Goal: Task Accomplishment & Management: Use online tool/utility

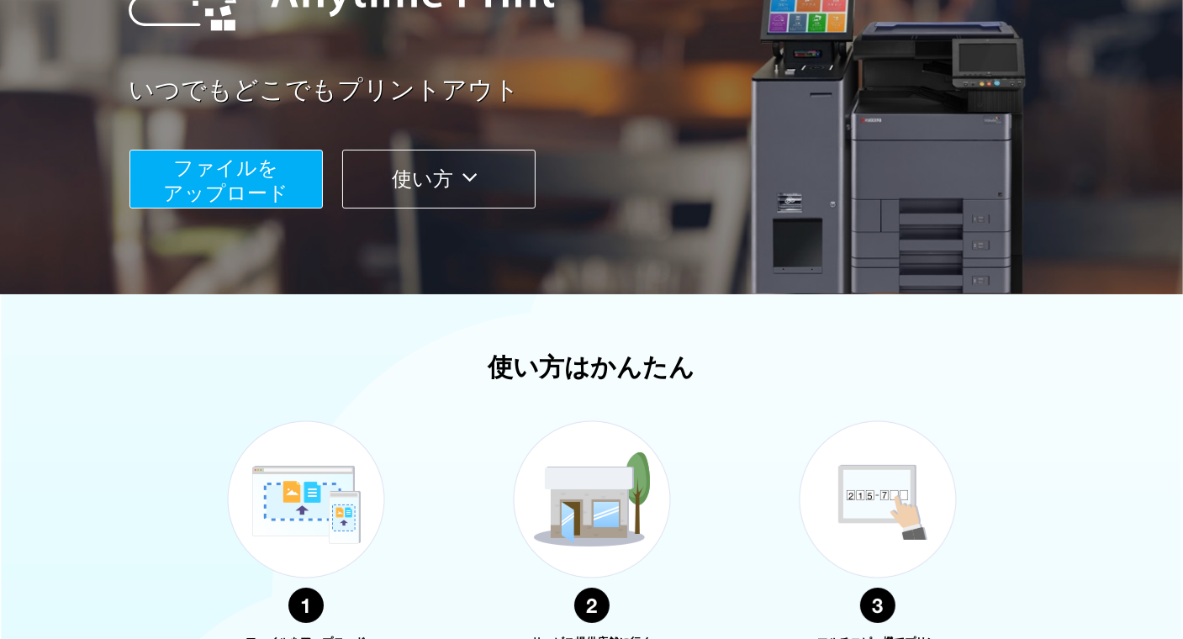
scroll to position [252, 0]
click at [209, 182] on span "ファイルを ​​アップロード" at bounding box center [225, 180] width 125 height 48
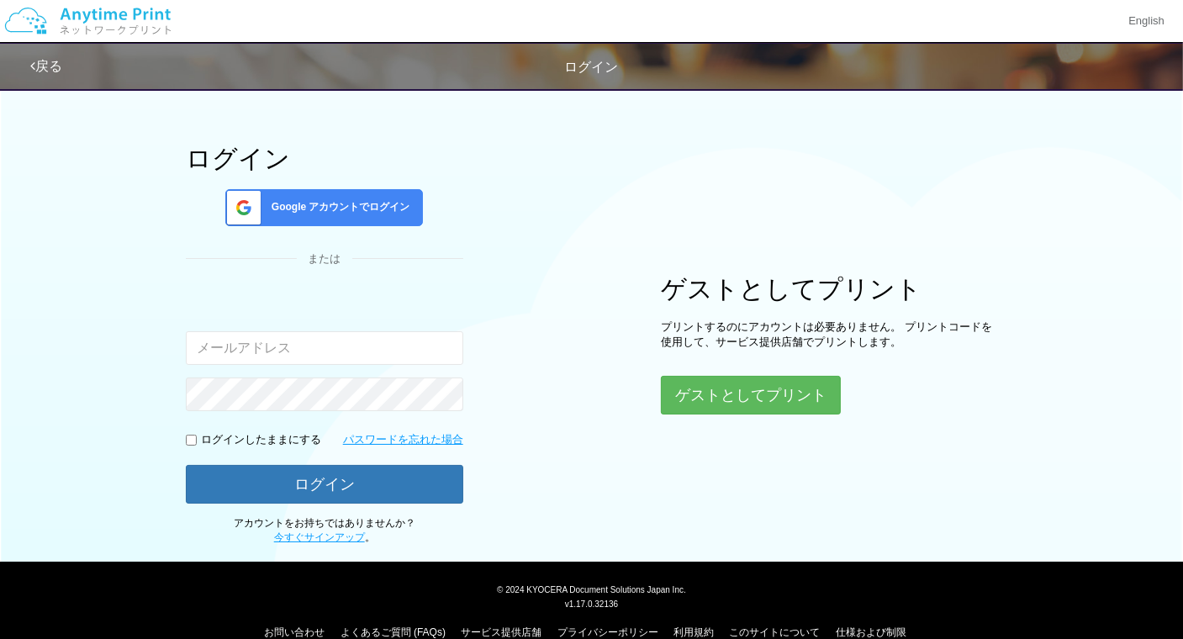
scroll to position [77, 0]
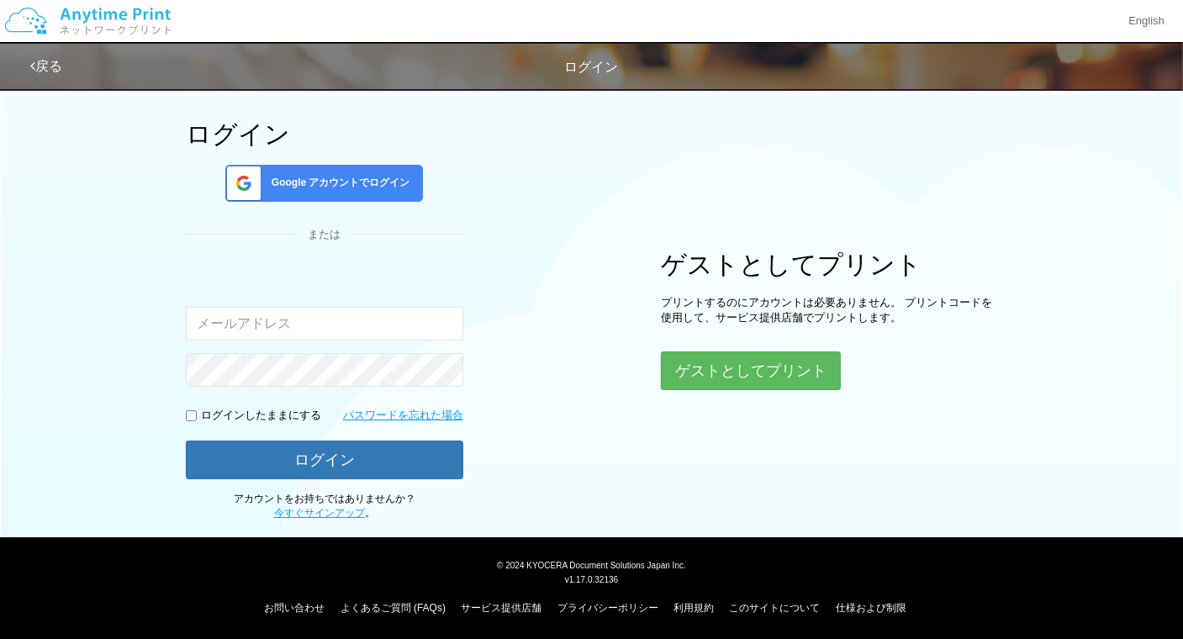
click at [313, 182] on span "Google アカウントでログイン" at bounding box center [337, 183] width 145 height 14
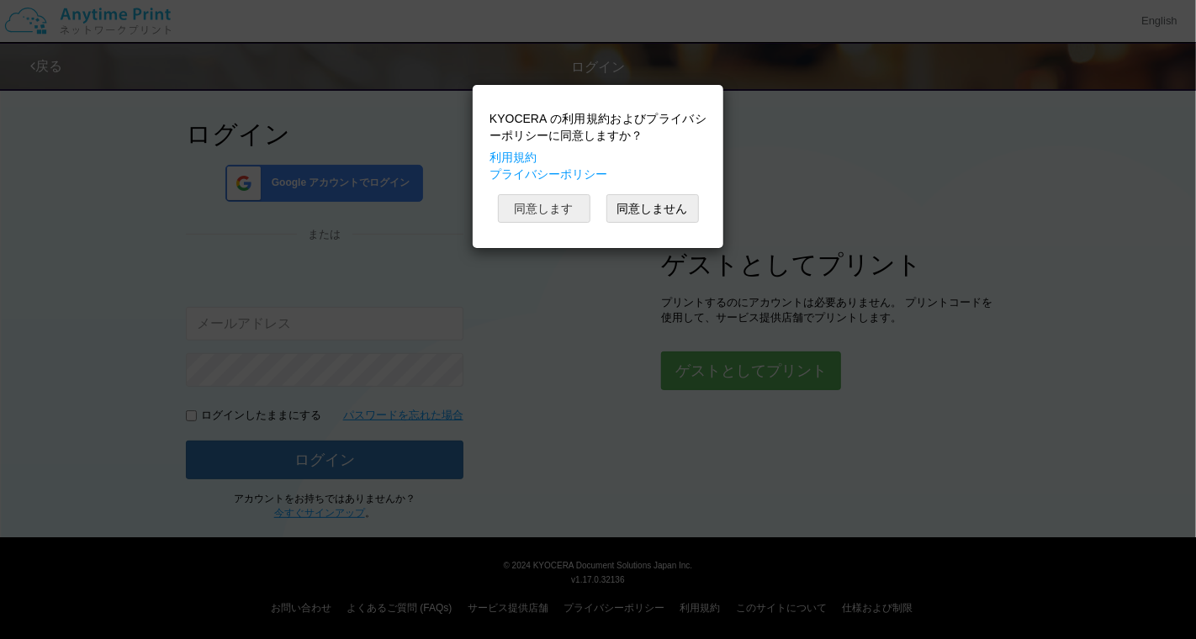
click at [536, 209] on button "同意します" at bounding box center [544, 208] width 92 height 29
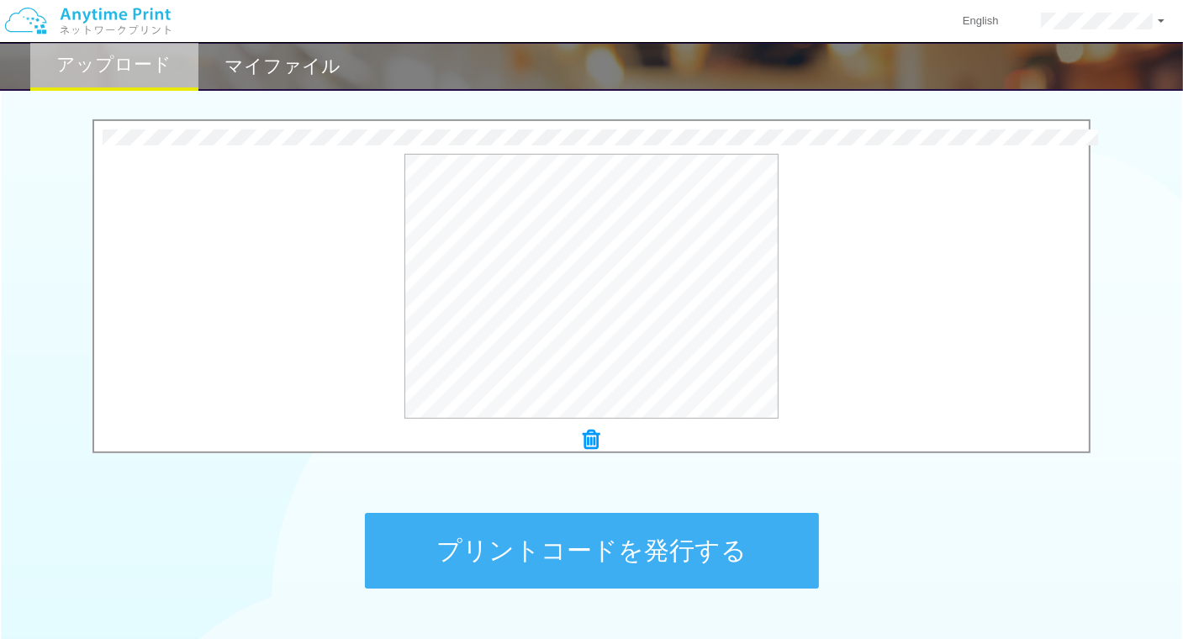
scroll to position [555, 0]
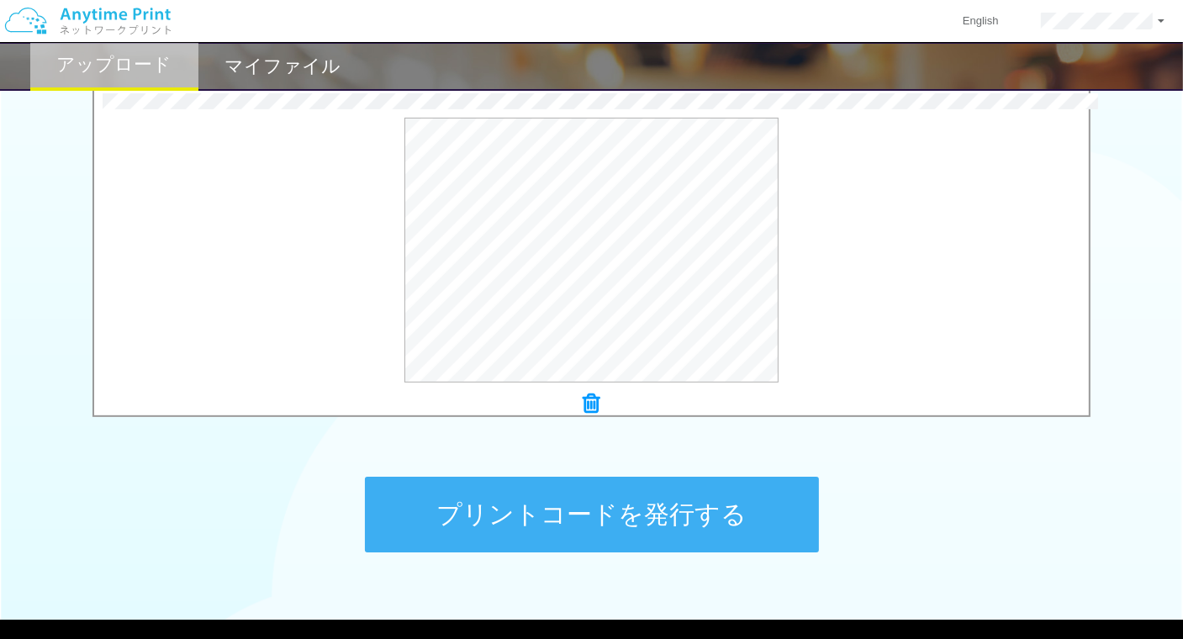
click at [585, 399] on icon at bounding box center [592, 404] width 17 height 22
click at [281, 456] on div "ステップ 1: 用紙の種類を選択 普通紙 写真用紙 普通紙 写真用紙 previous next slide 1 of 2 comma.current.act…" at bounding box center [591, 63] width 1183 height 1079
click at [514, 500] on button "プリントコードを発行する" at bounding box center [592, 515] width 454 height 76
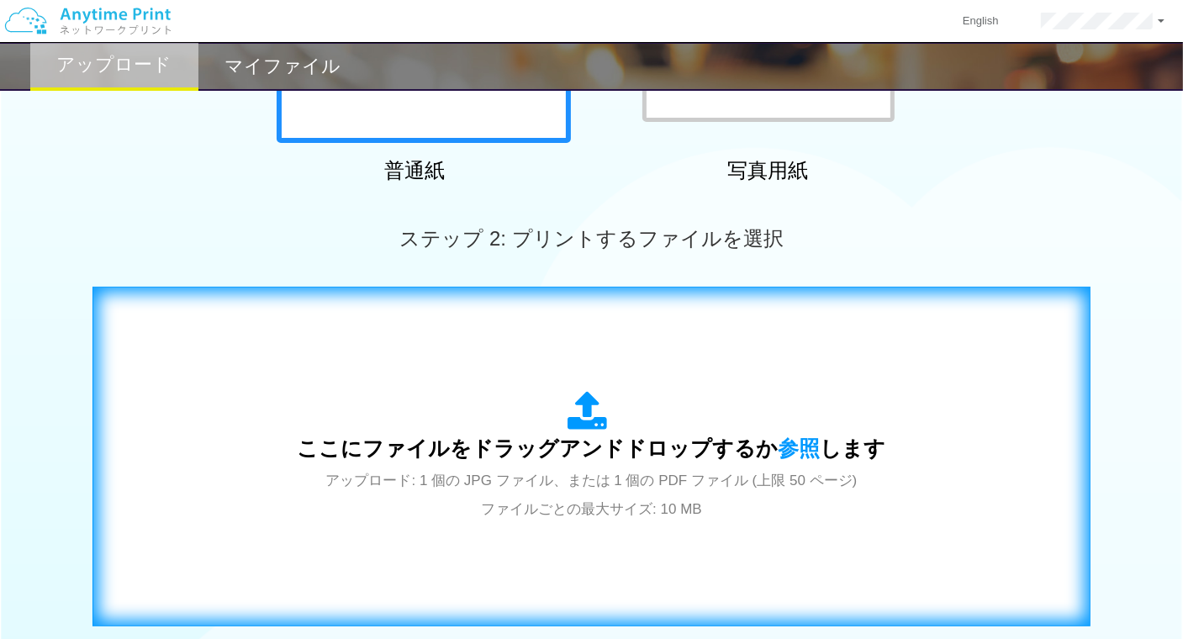
scroll to position [505, 0]
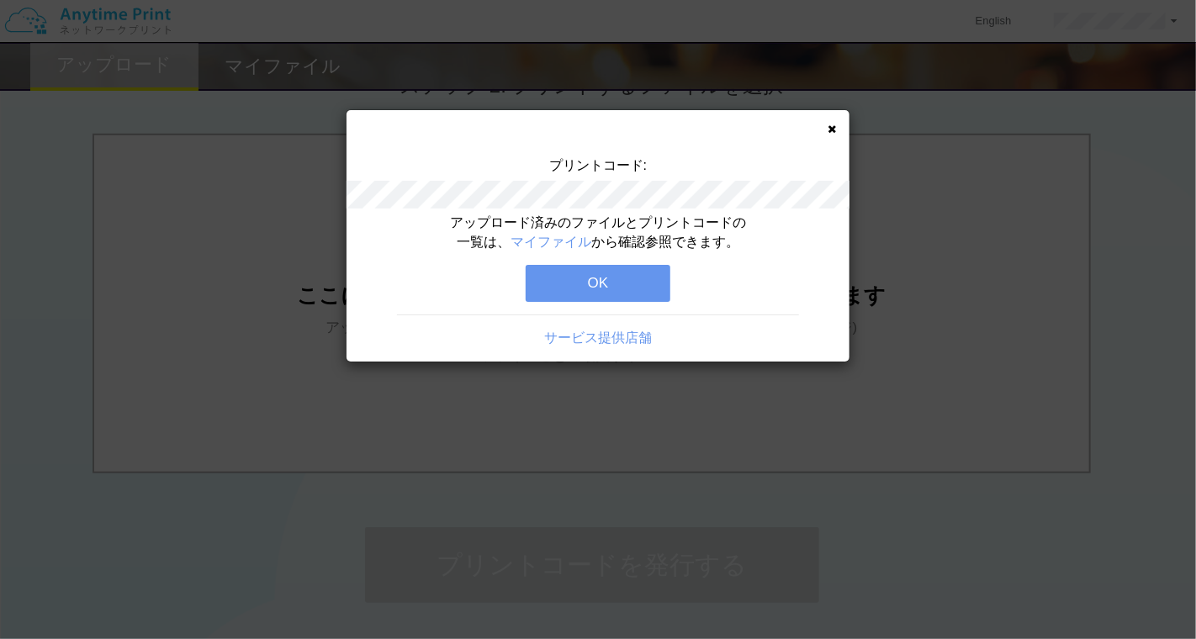
click at [558, 285] on button "OK" at bounding box center [598, 283] width 145 height 37
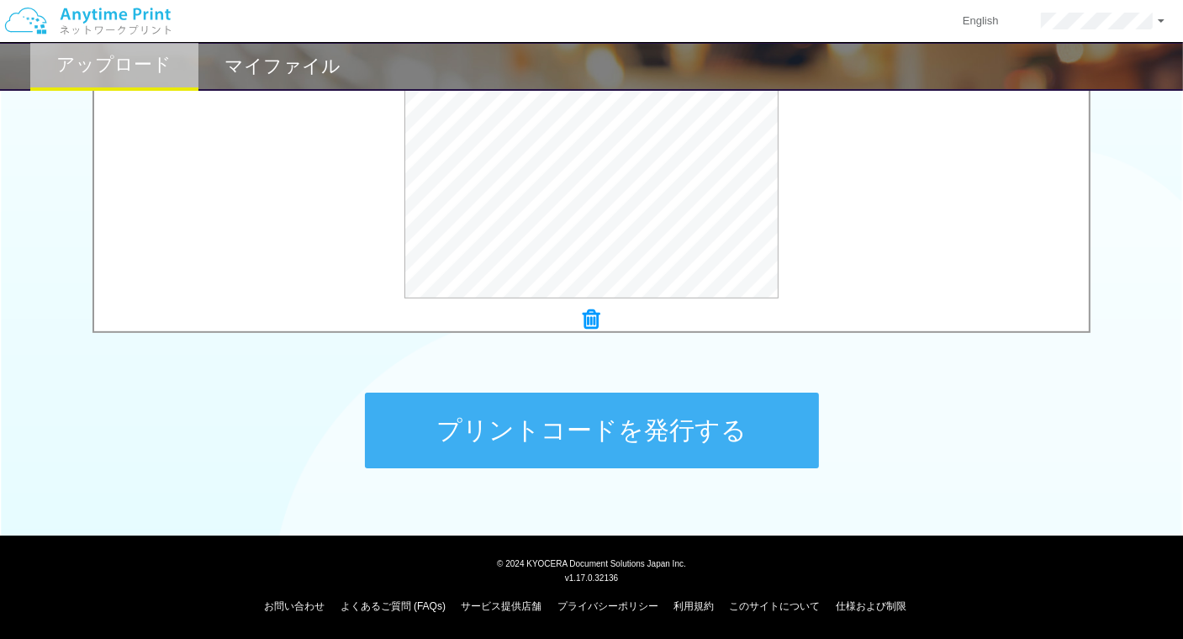
scroll to position [639, 0]
click at [607, 428] on button "プリントコードを発行する" at bounding box center [592, 431] width 454 height 76
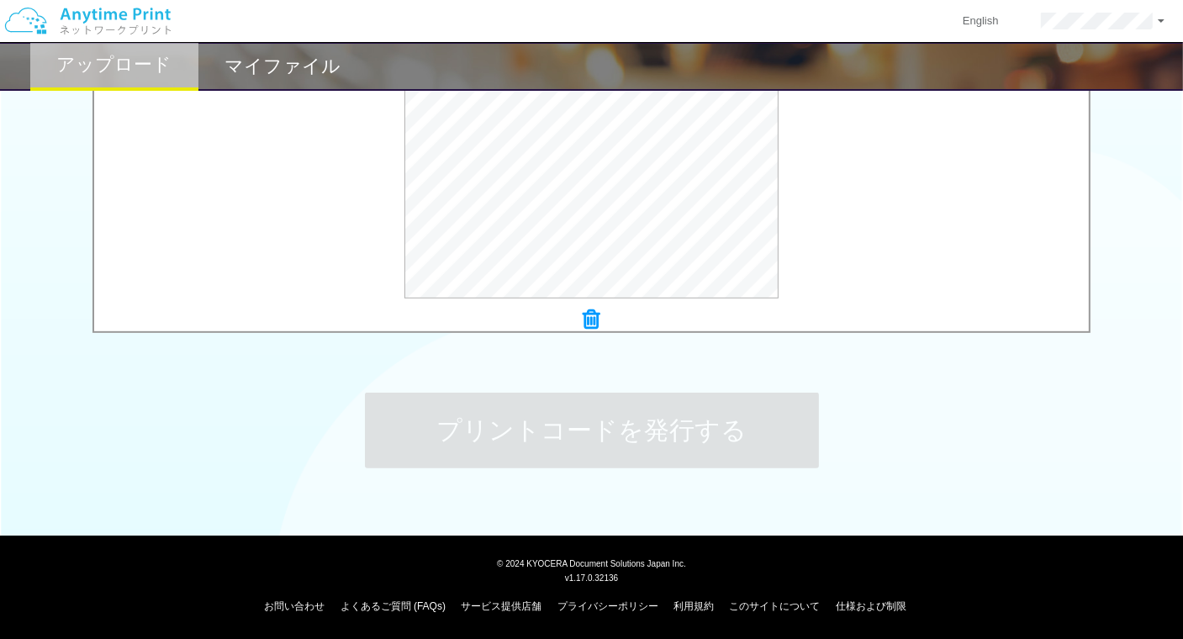
scroll to position [0, 0]
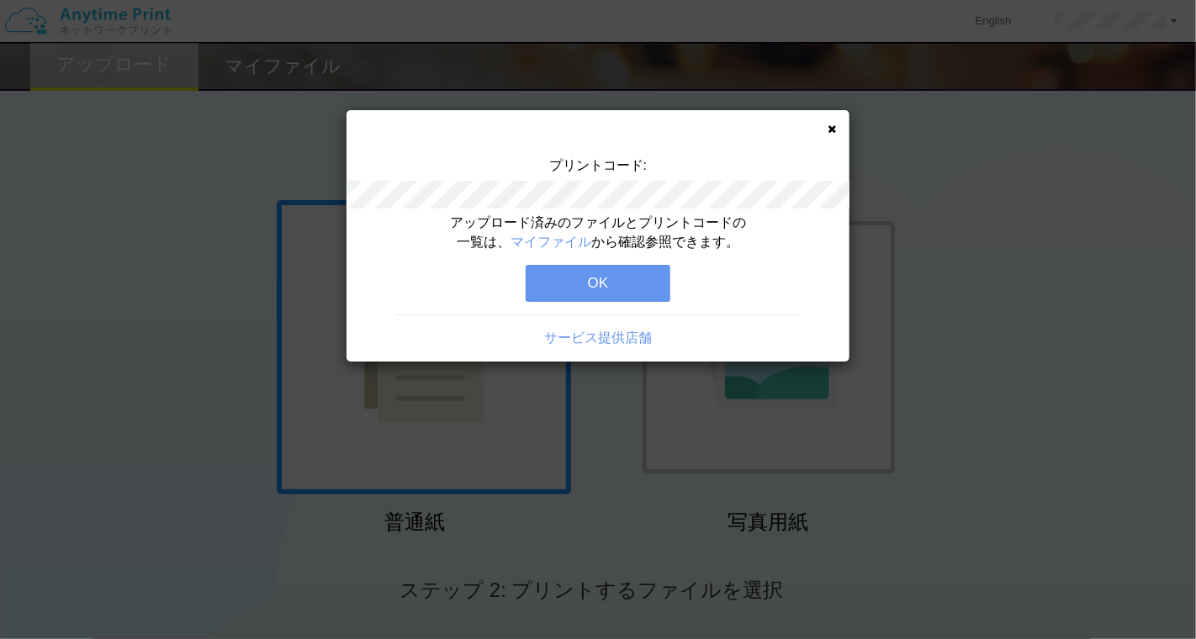
click at [615, 282] on button "OK" at bounding box center [598, 283] width 145 height 37
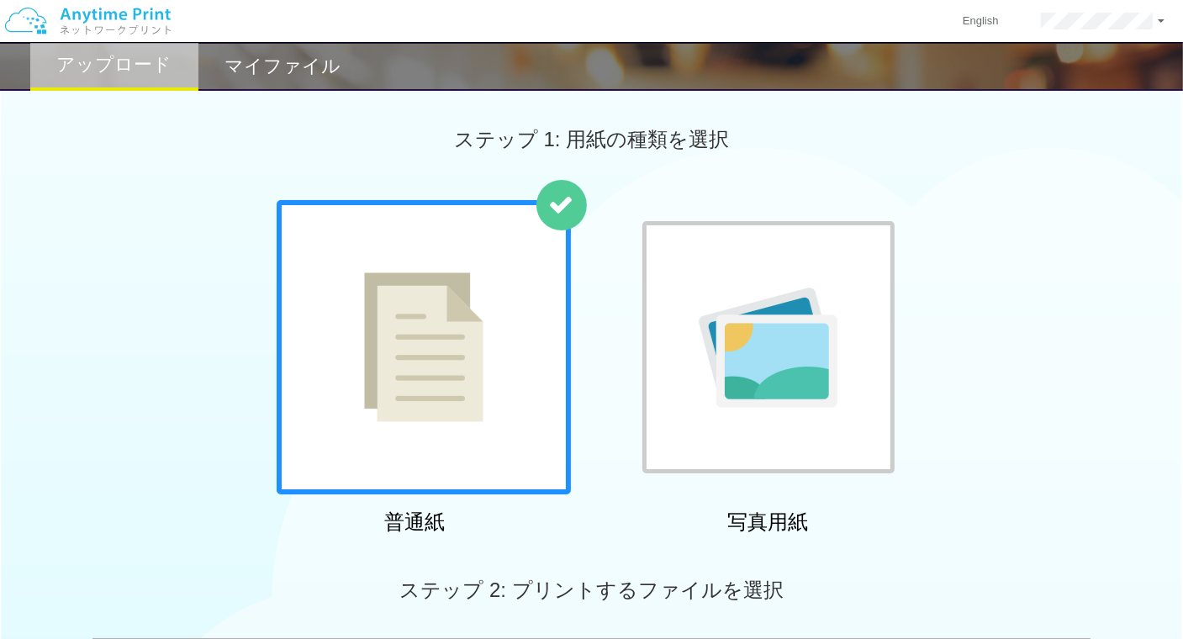
click at [264, 62] on h2 "マイファイル" at bounding box center [283, 66] width 116 height 20
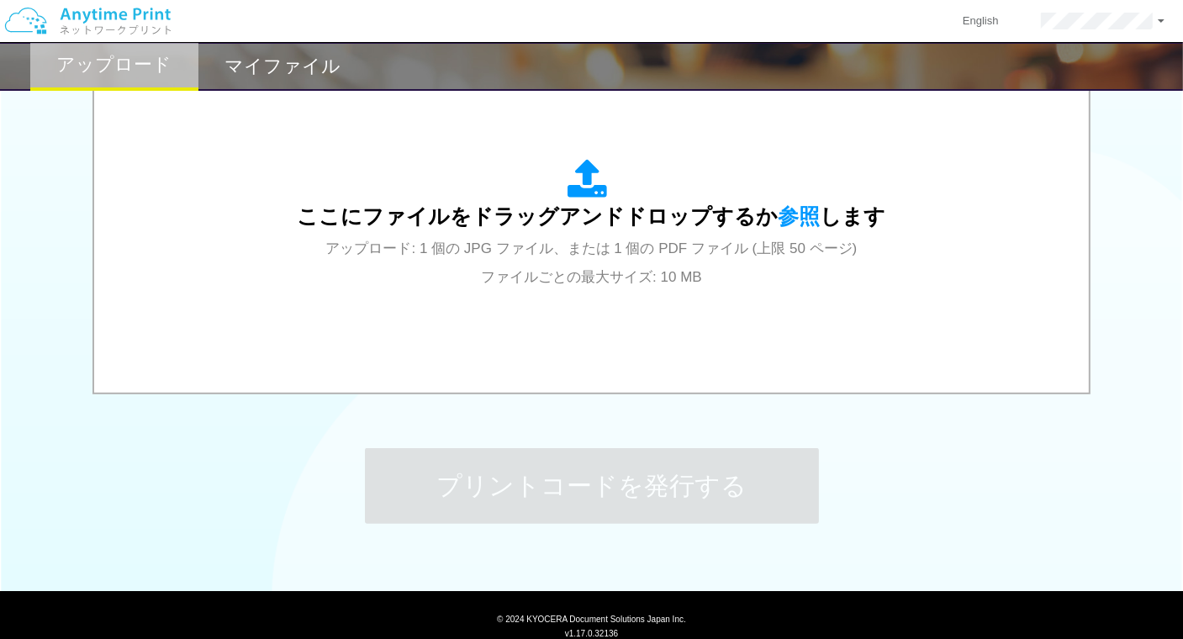
scroll to position [555, 0]
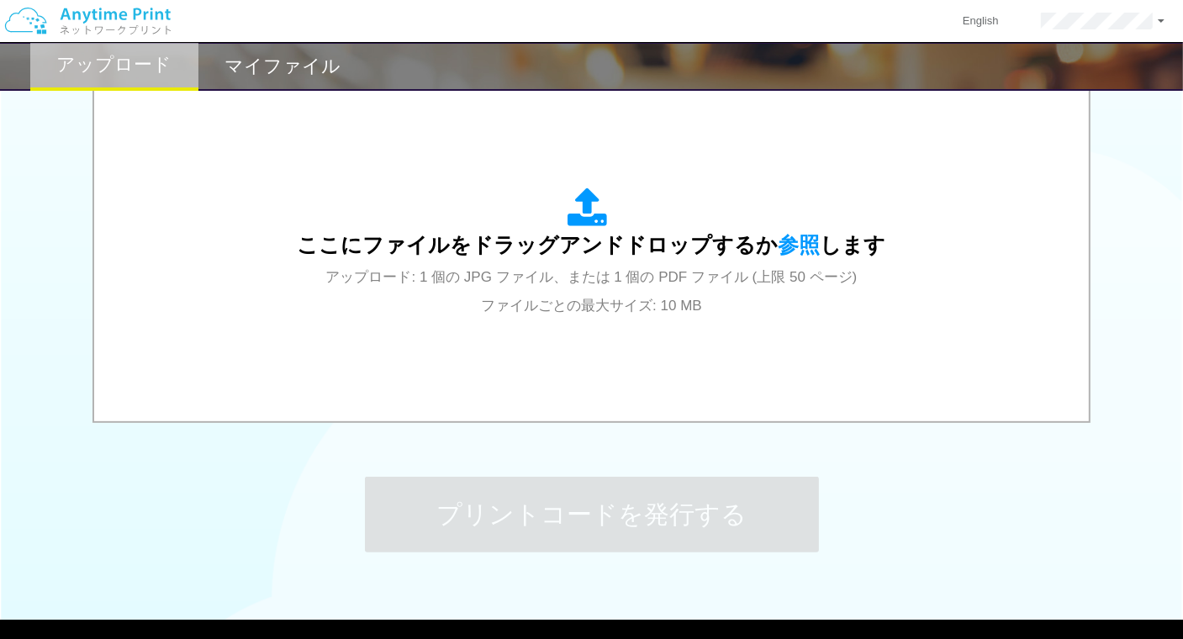
scroll to position [77, 0]
